Goal: Transaction & Acquisition: Purchase product/service

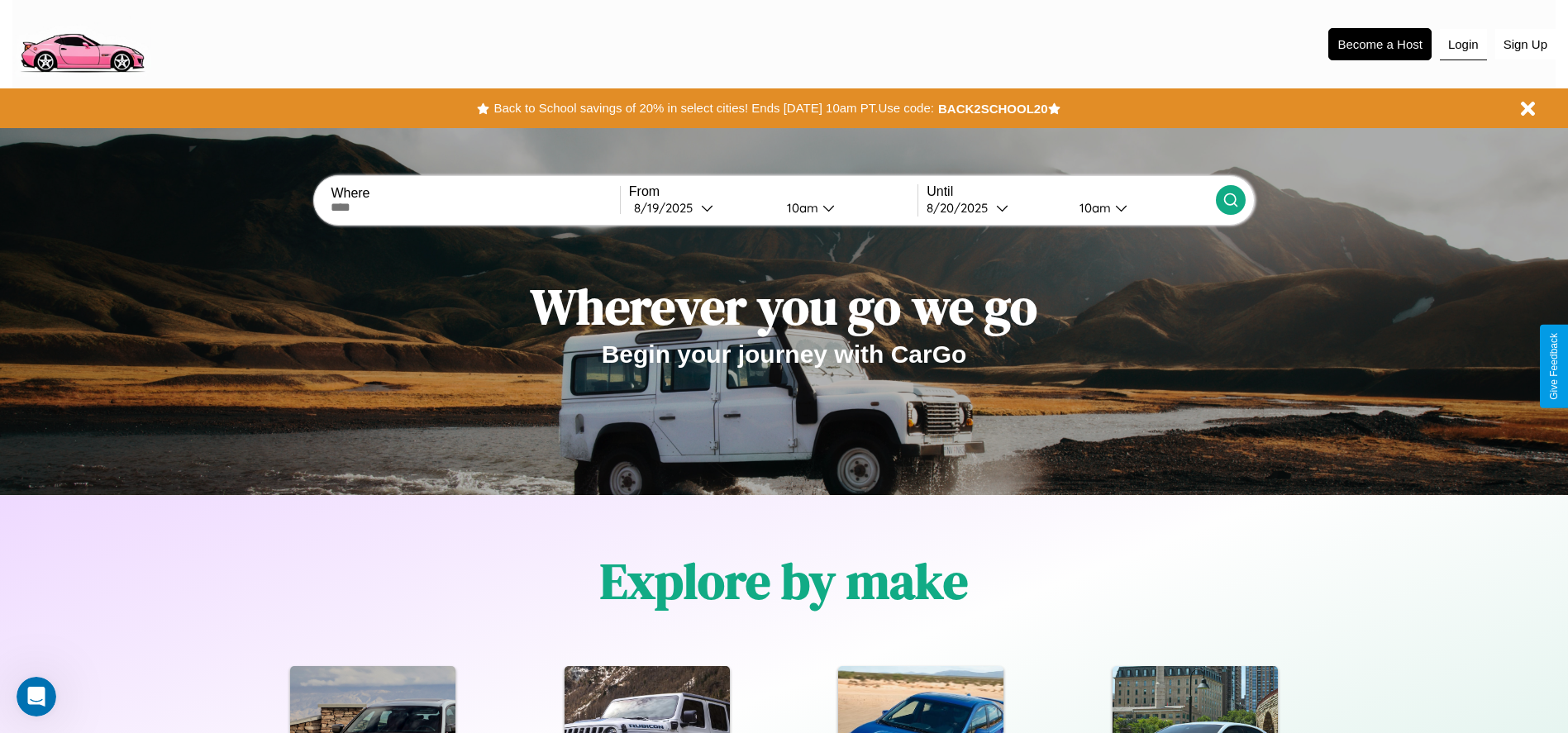
click at [1463, 44] on button "Login" at bounding box center [1463, 44] width 47 height 31
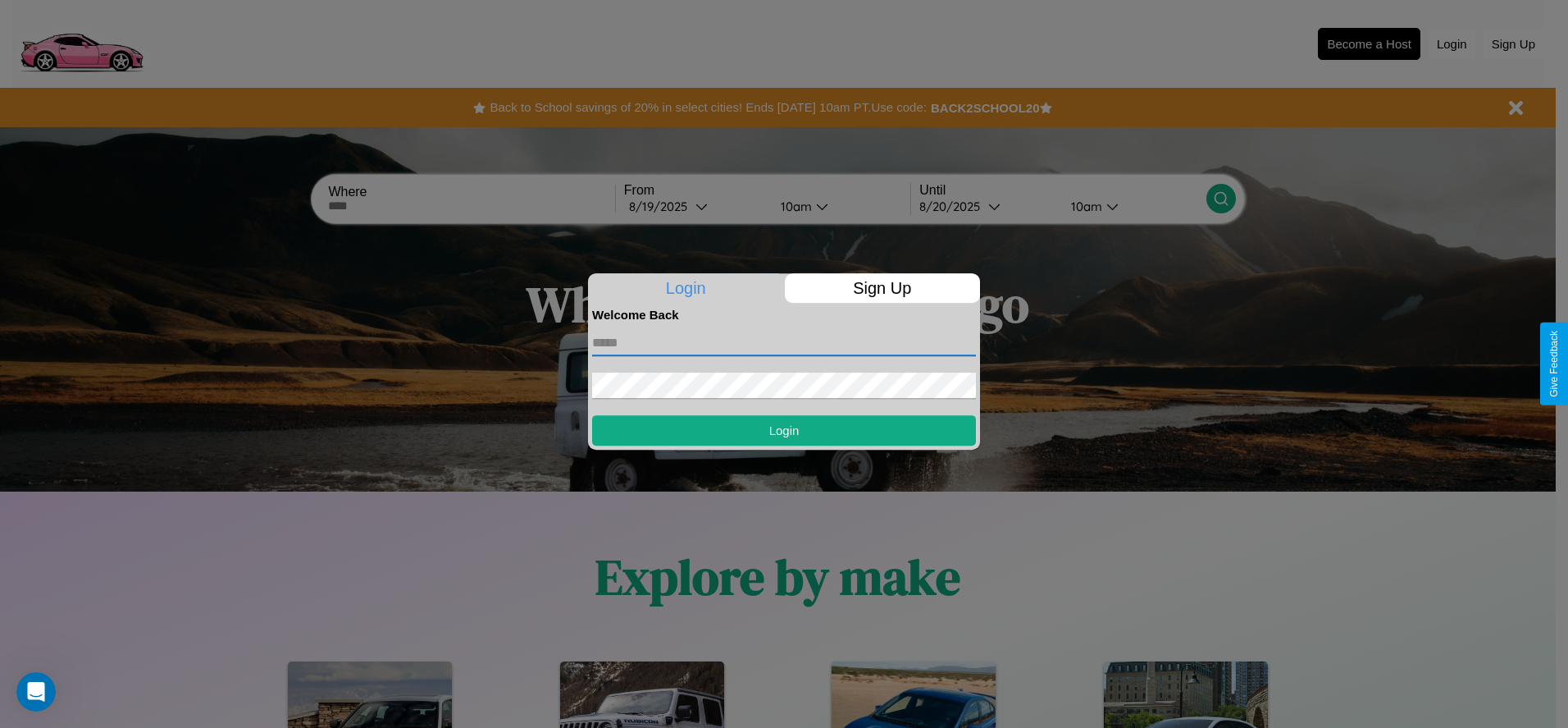
click at [784, 342] on input "text" at bounding box center [784, 342] width 384 height 26
type input "**********"
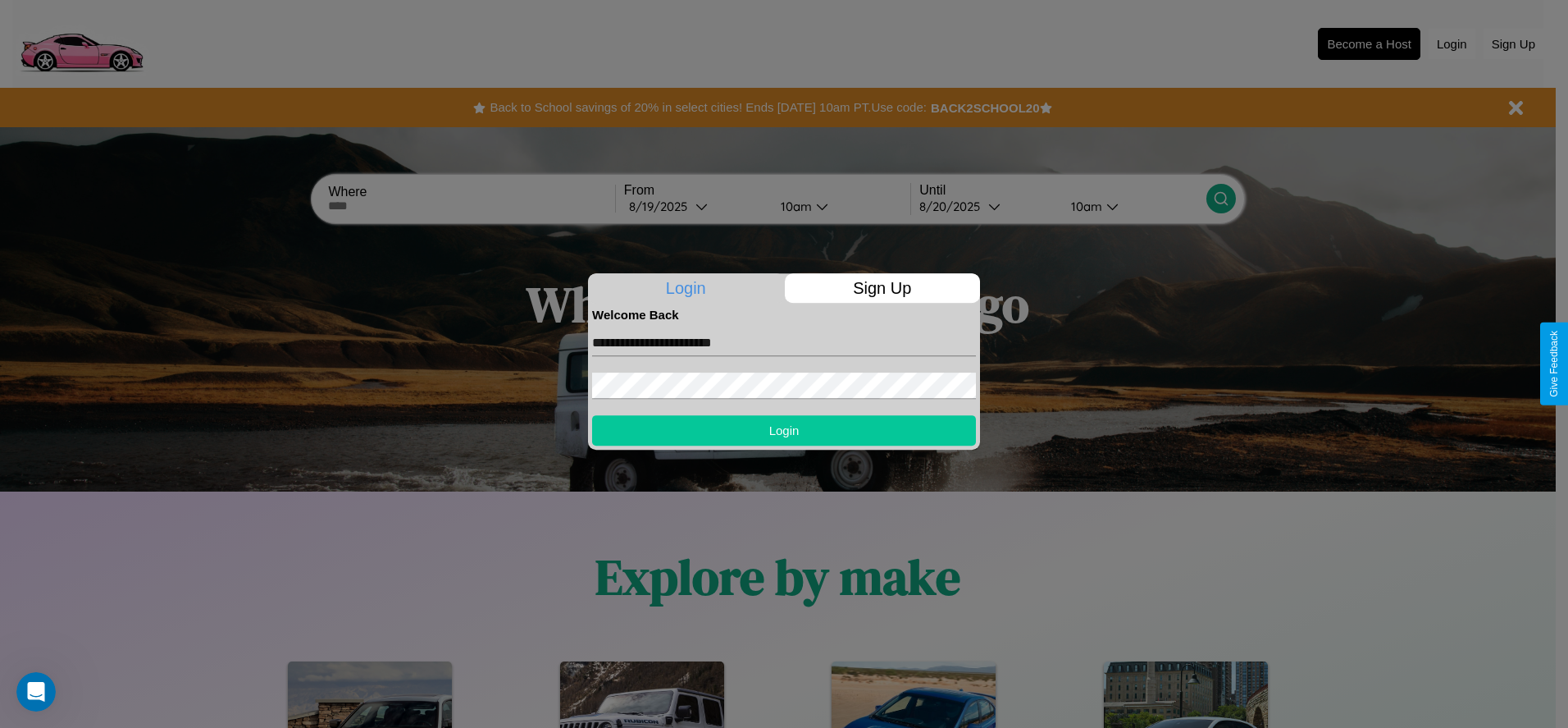
click at [784, 430] on button "Login" at bounding box center [784, 431] width 384 height 30
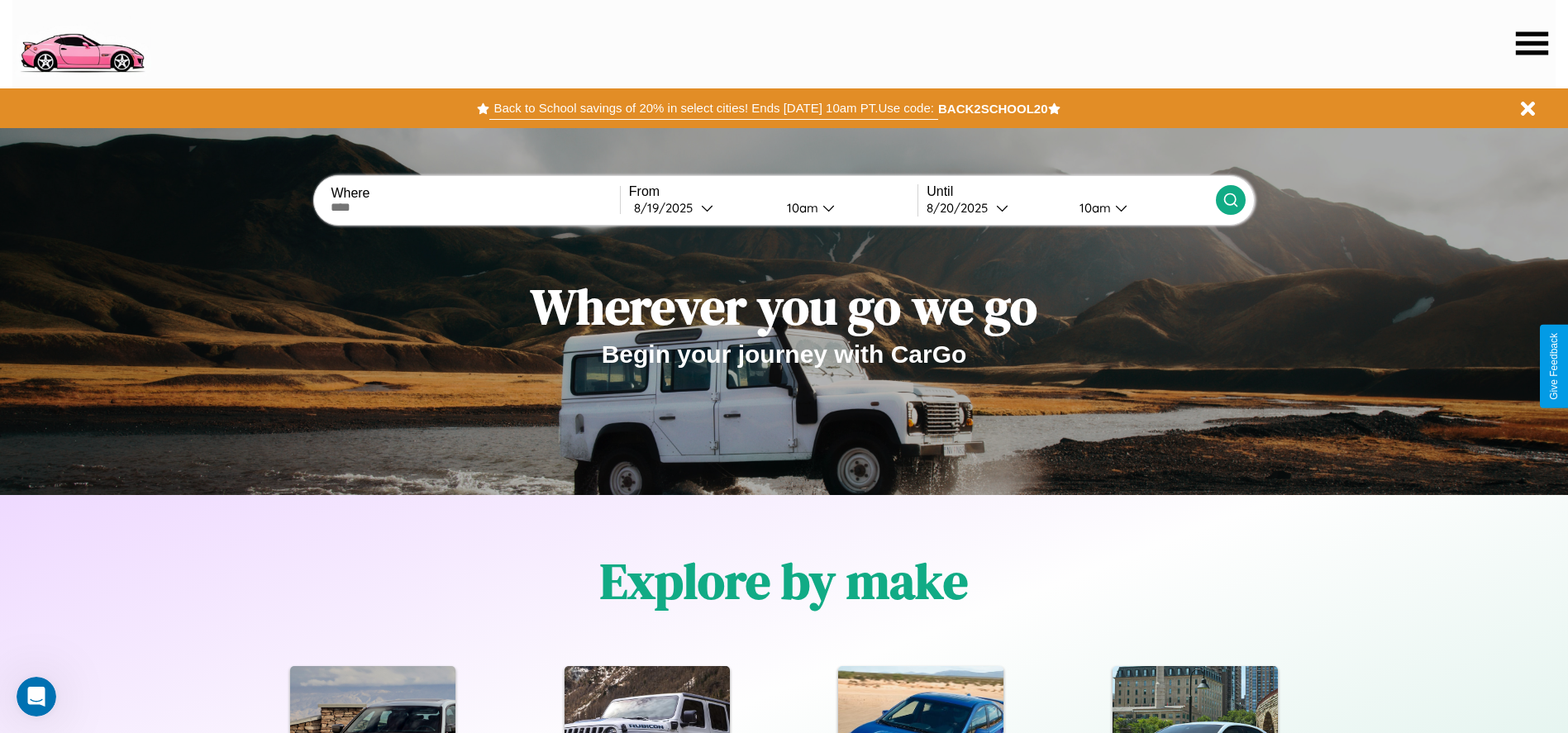
click at [713, 109] on button "Back to School savings of 20% in select cities! Ends 9/1 at 10am PT. Use code:" at bounding box center [713, 108] width 448 height 23
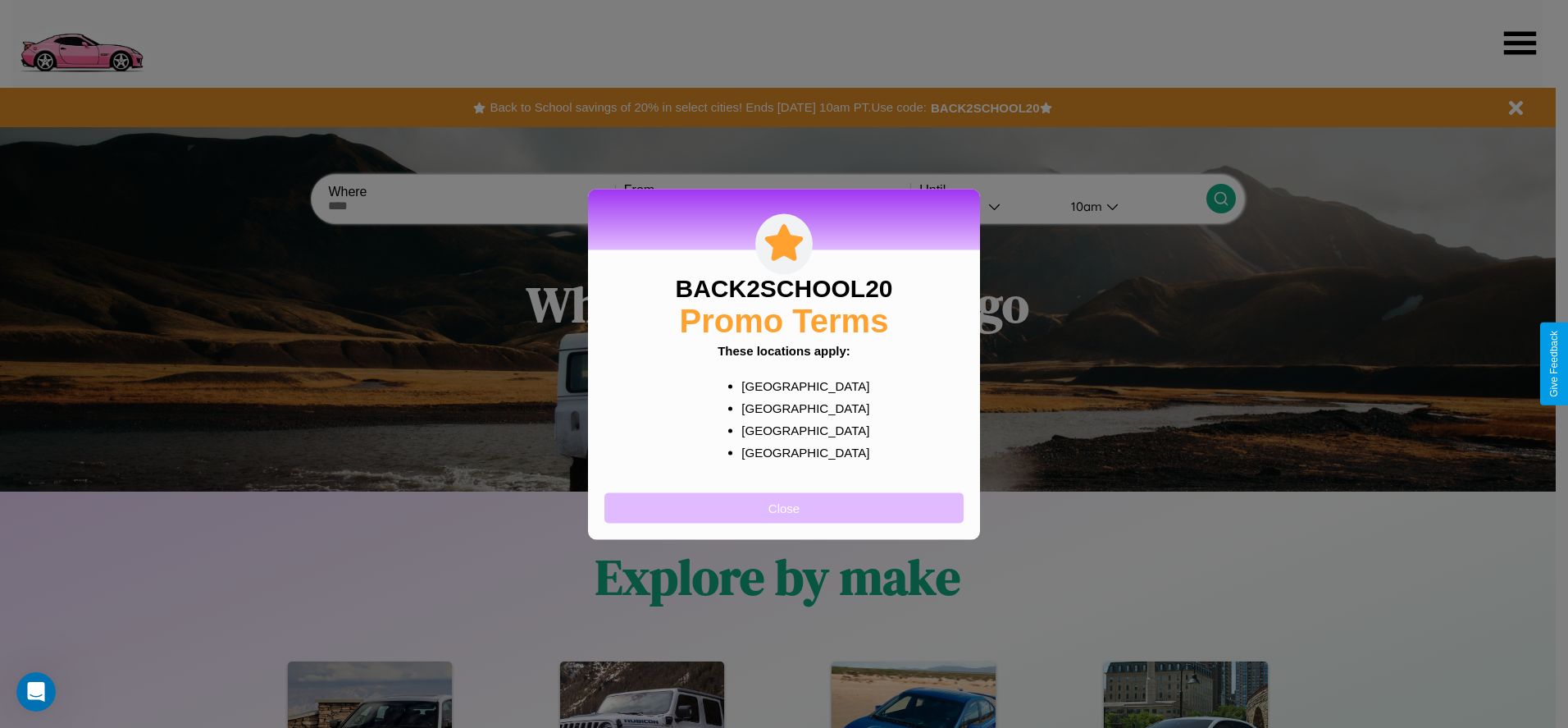
click at [784, 507] on button "Close" at bounding box center [784, 507] width 359 height 30
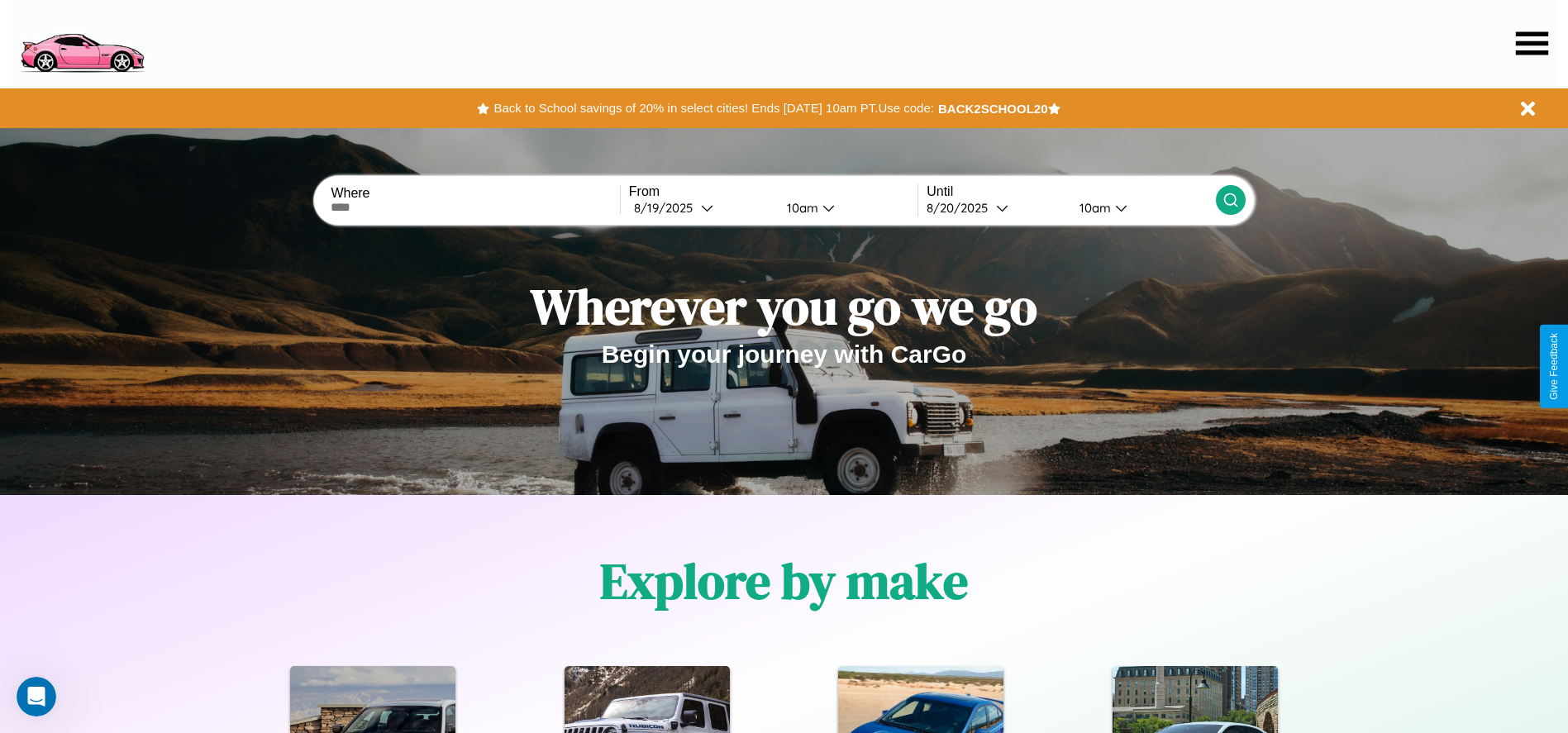
click at [1531, 43] on icon at bounding box center [1531, 42] width 32 height 23
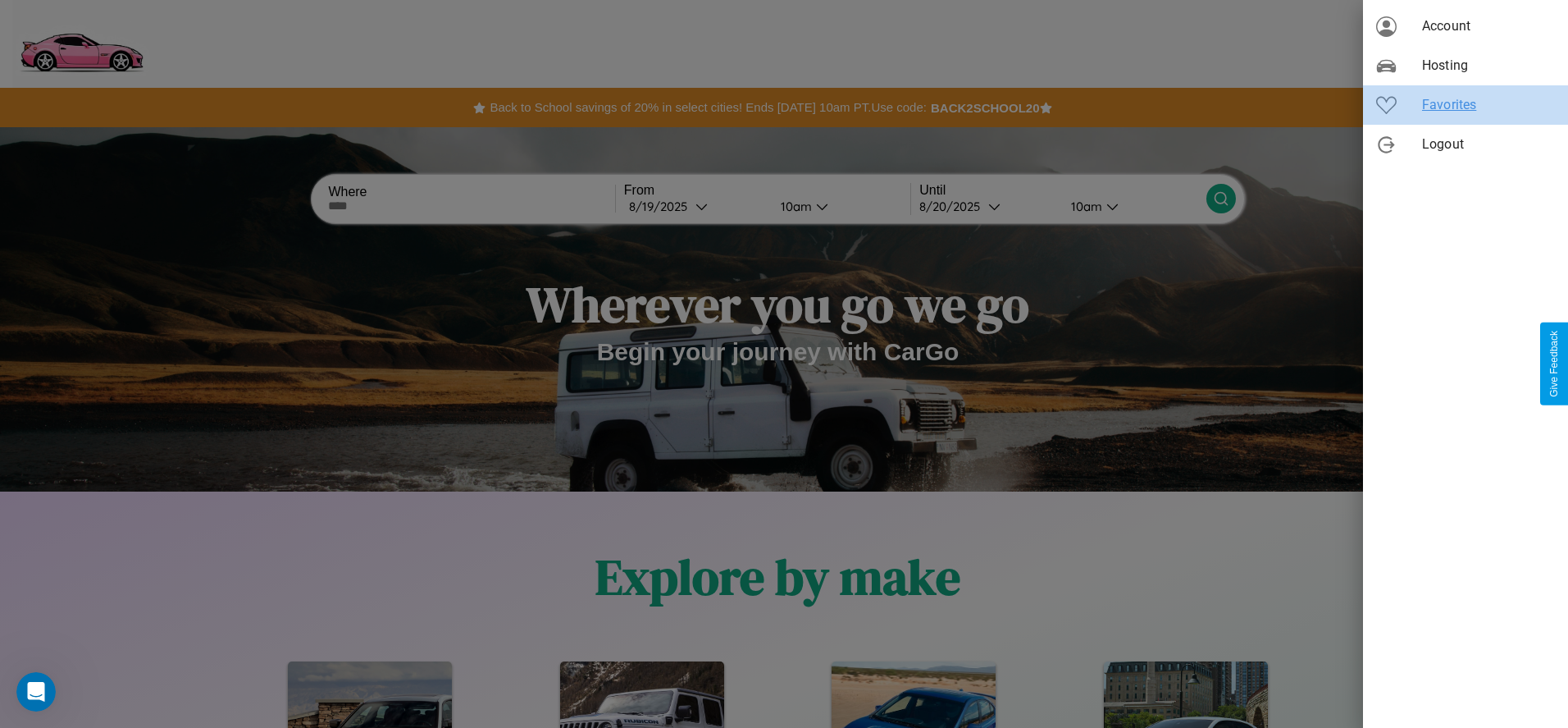
click at [1466, 105] on span "Favorites" at bounding box center [1489, 104] width 133 height 19
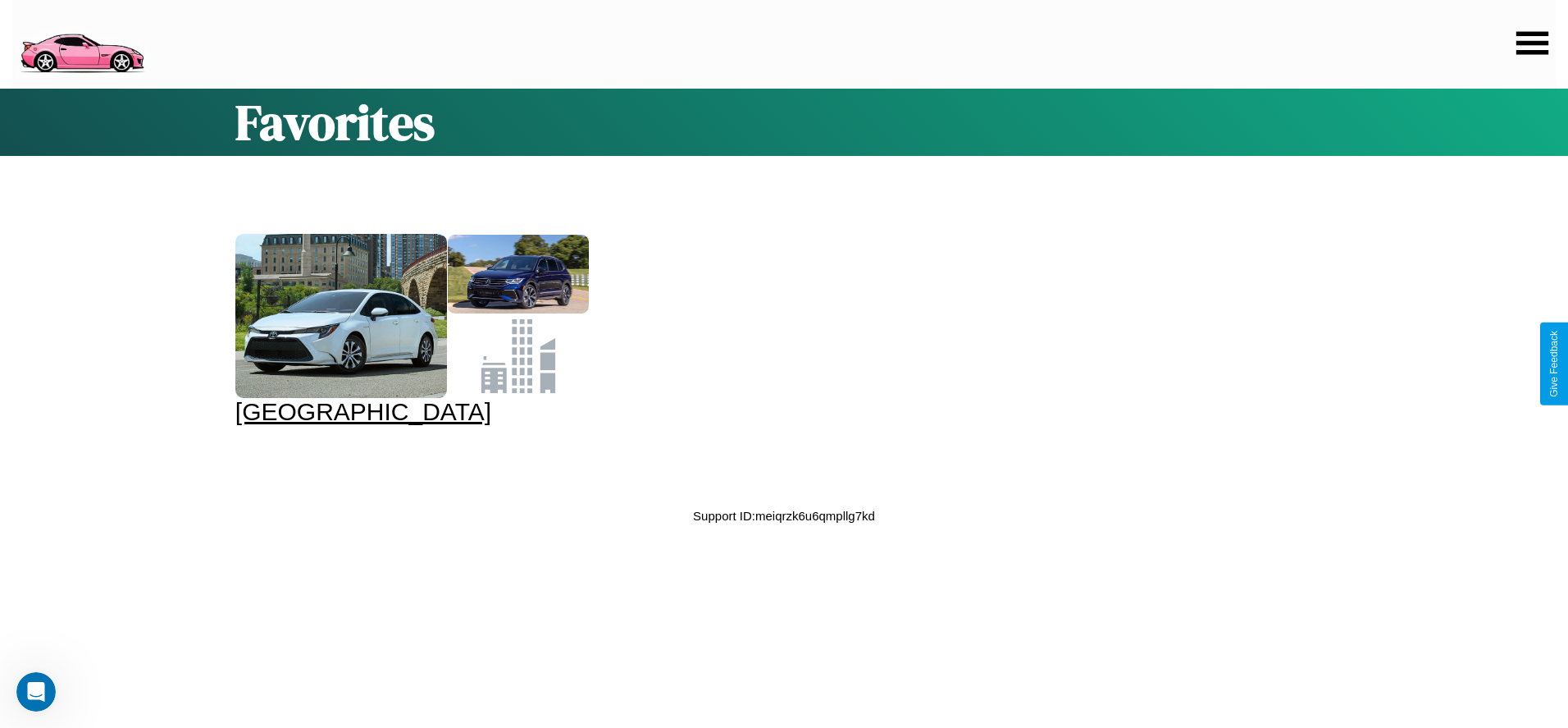
click at [409, 329] on div at bounding box center [340, 315] width 211 height 164
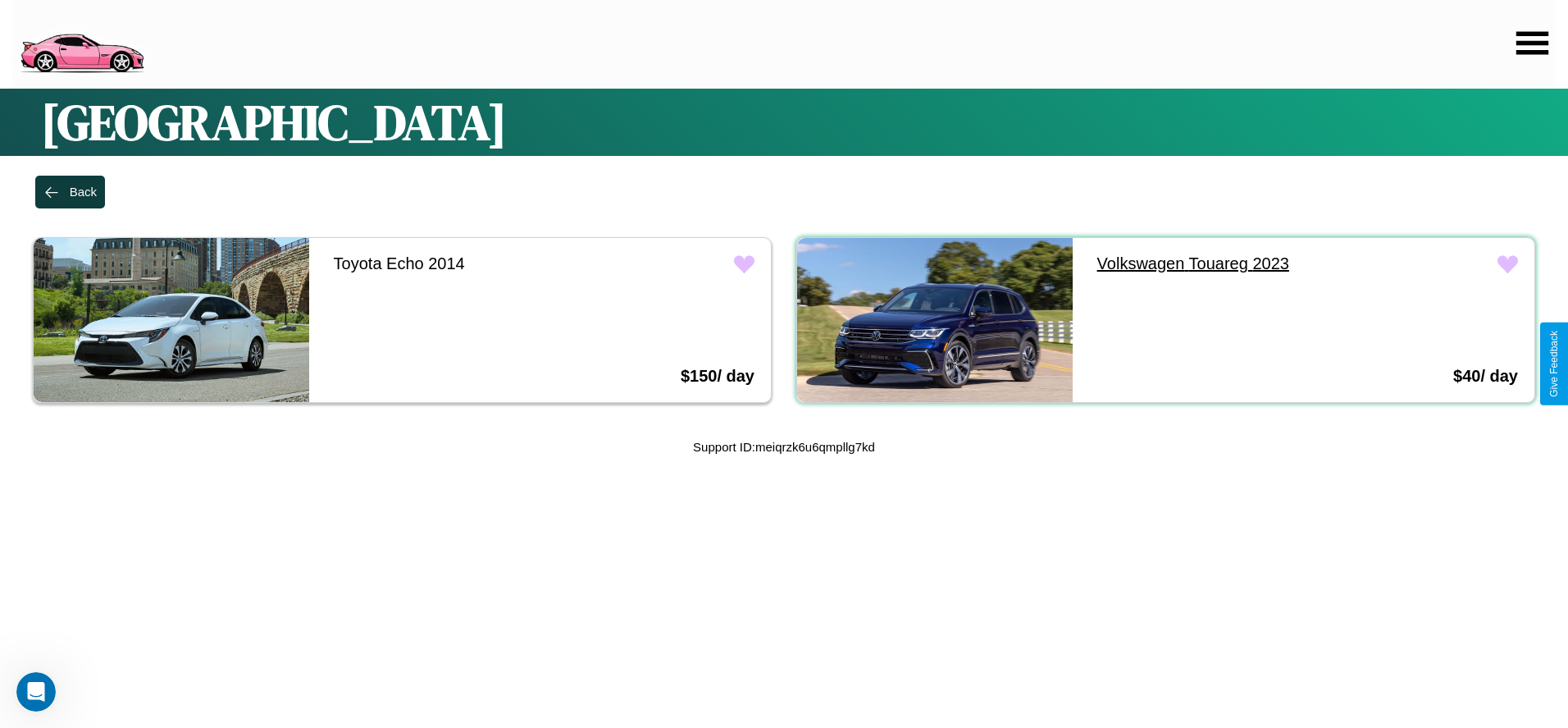
click at [1208, 263] on link "Volkswagen Touareg 2023" at bounding box center [1218, 263] width 276 height 51
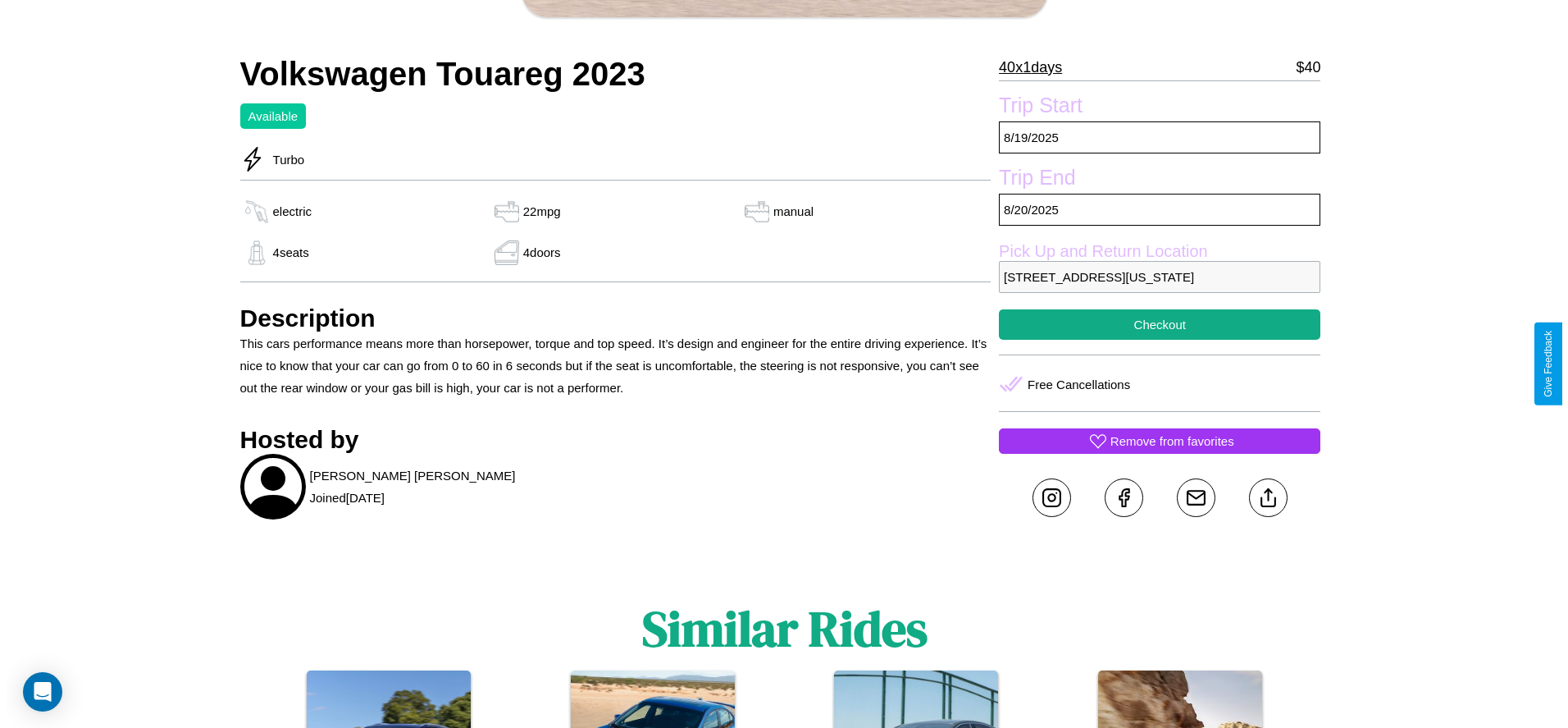
scroll to position [424, 0]
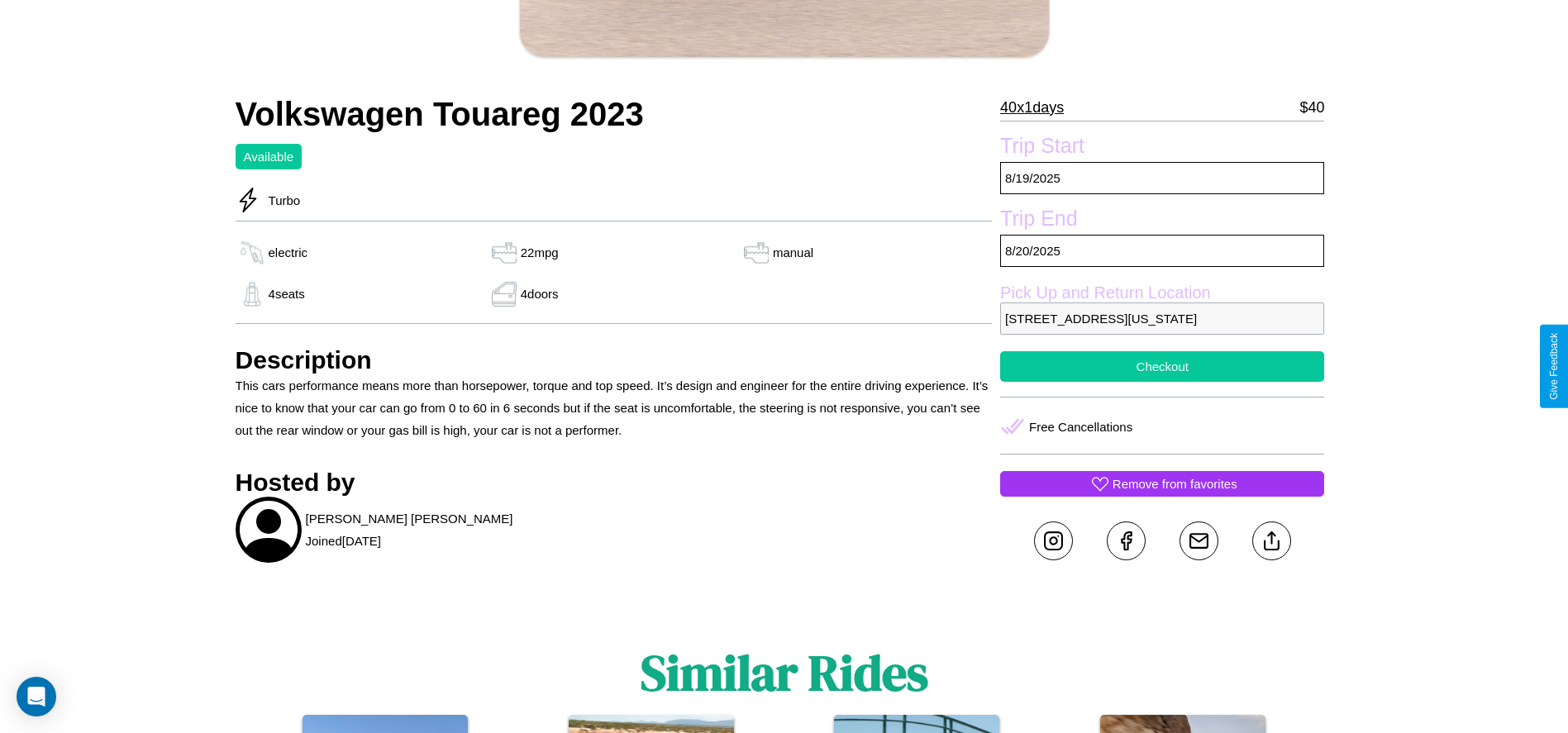
click at [1162, 366] on button "Checkout" at bounding box center [1162, 366] width 324 height 31
